Goal: Information Seeking & Learning: Learn about a topic

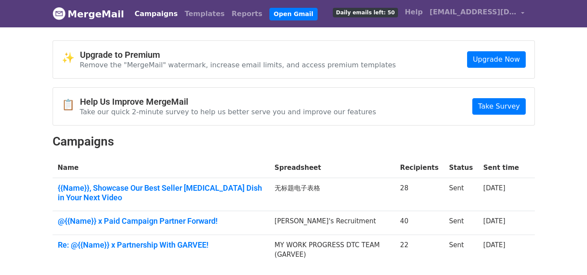
click at [397, 13] on span "Daily emails left: 50" at bounding box center [365, 13] width 65 height 10
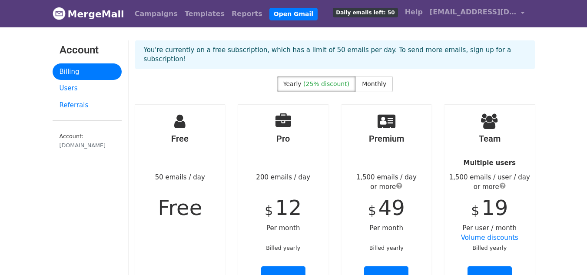
click at [386, 10] on span "Daily emails left: 50" at bounding box center [365, 13] width 65 height 10
click at [141, 10] on link "Campaigns" at bounding box center [156, 13] width 50 height 17
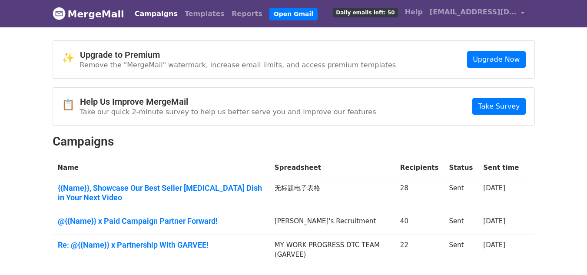
scroll to position [43, 0]
